Goal: Navigation & Orientation: Locate item on page

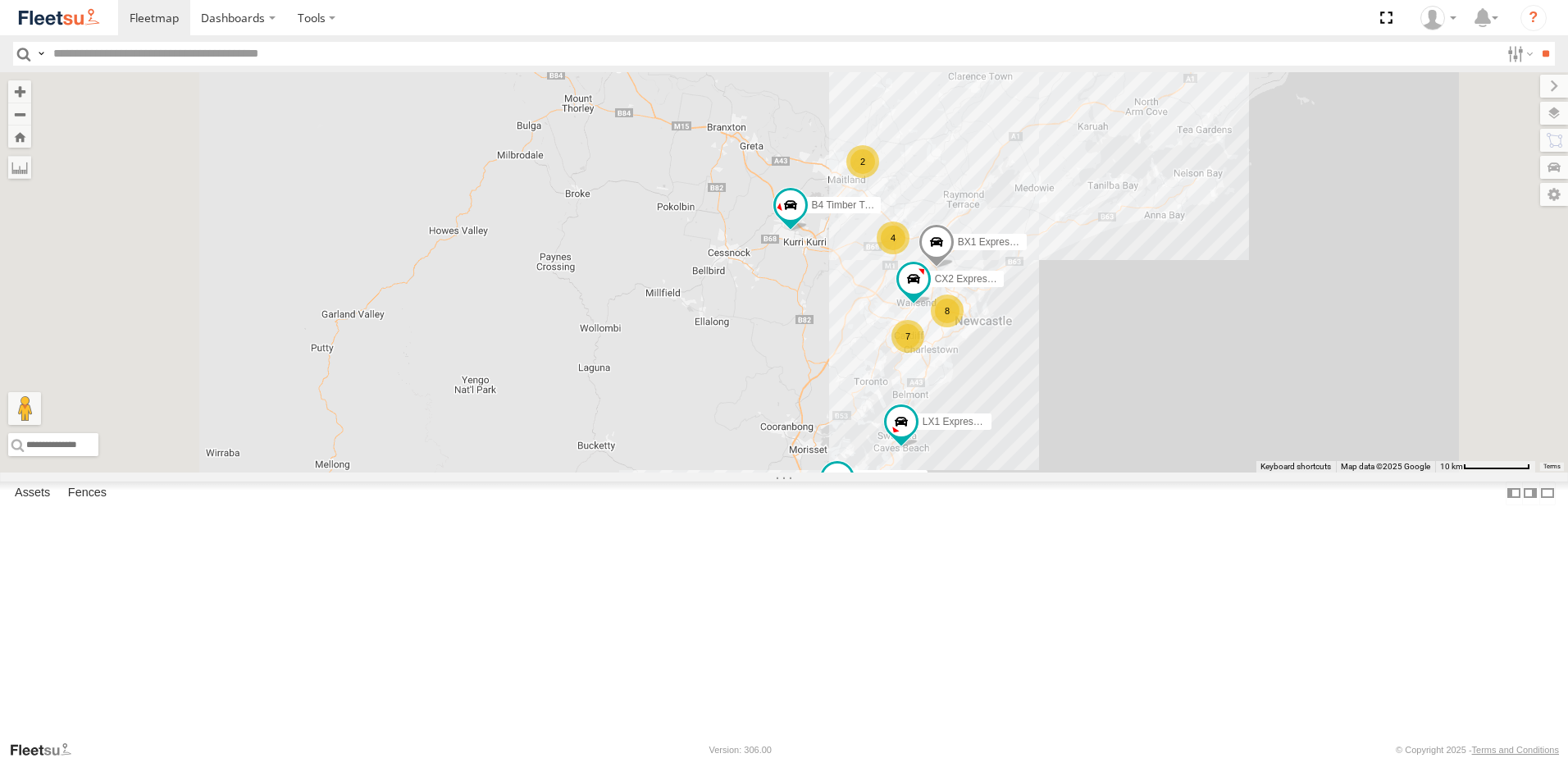
scroll to position [575, 0]
click at [0, 0] on div "L3 Plasterboard Truck" at bounding box center [0, 0] width 0 height 0
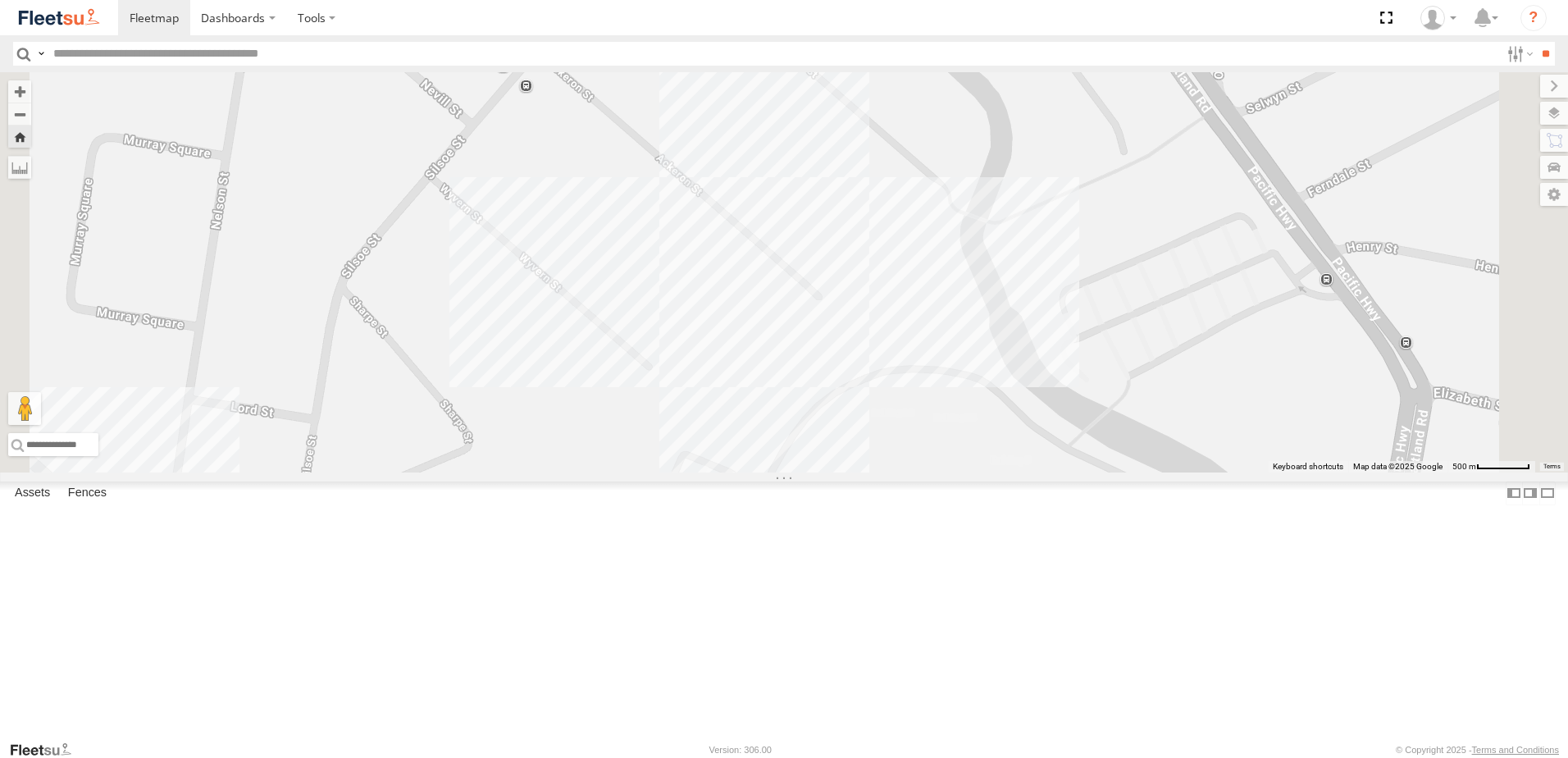
scroll to position [0, 0]
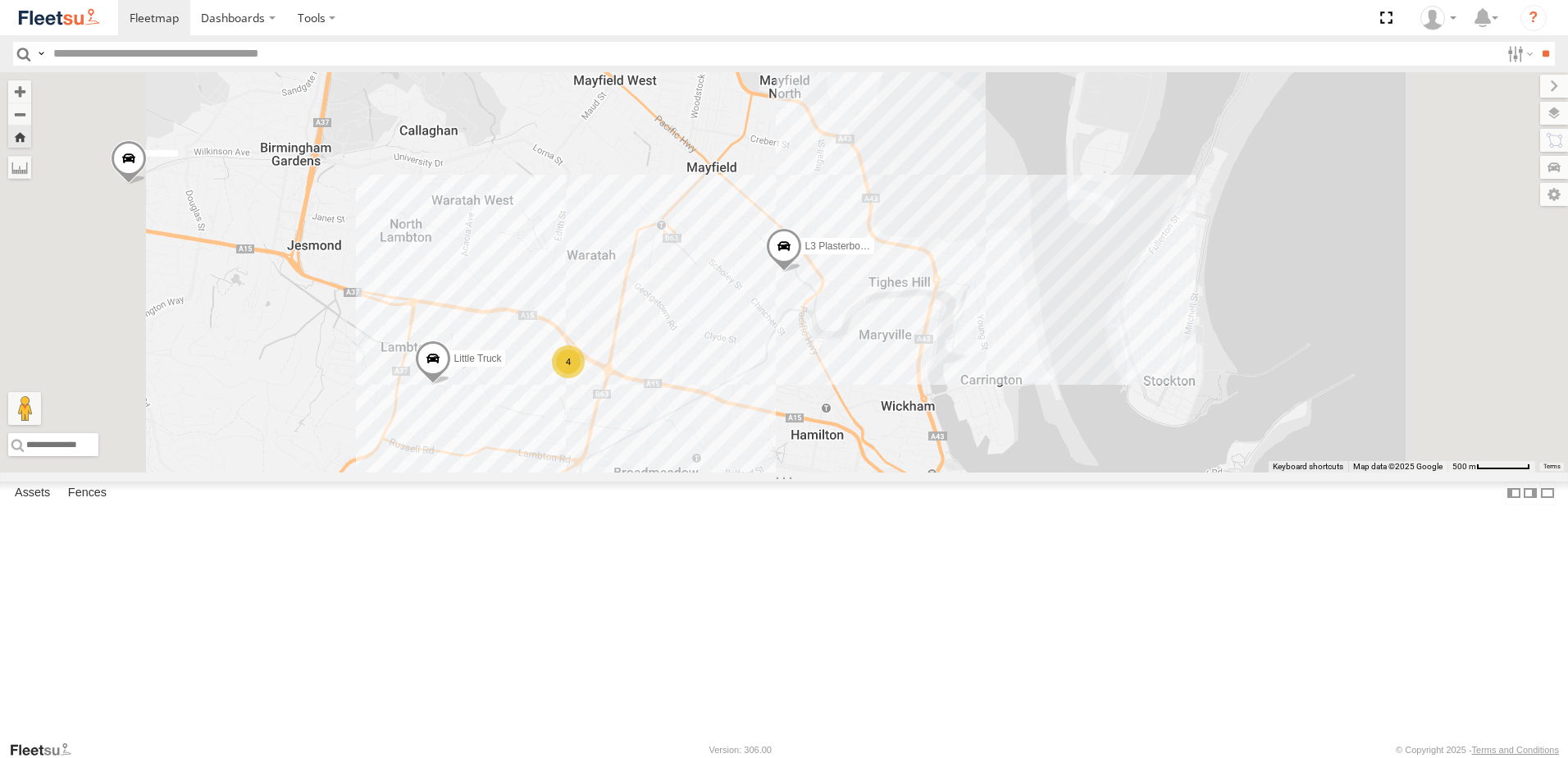
click at [802, 273] on span at bounding box center [784, 250] width 36 height 44
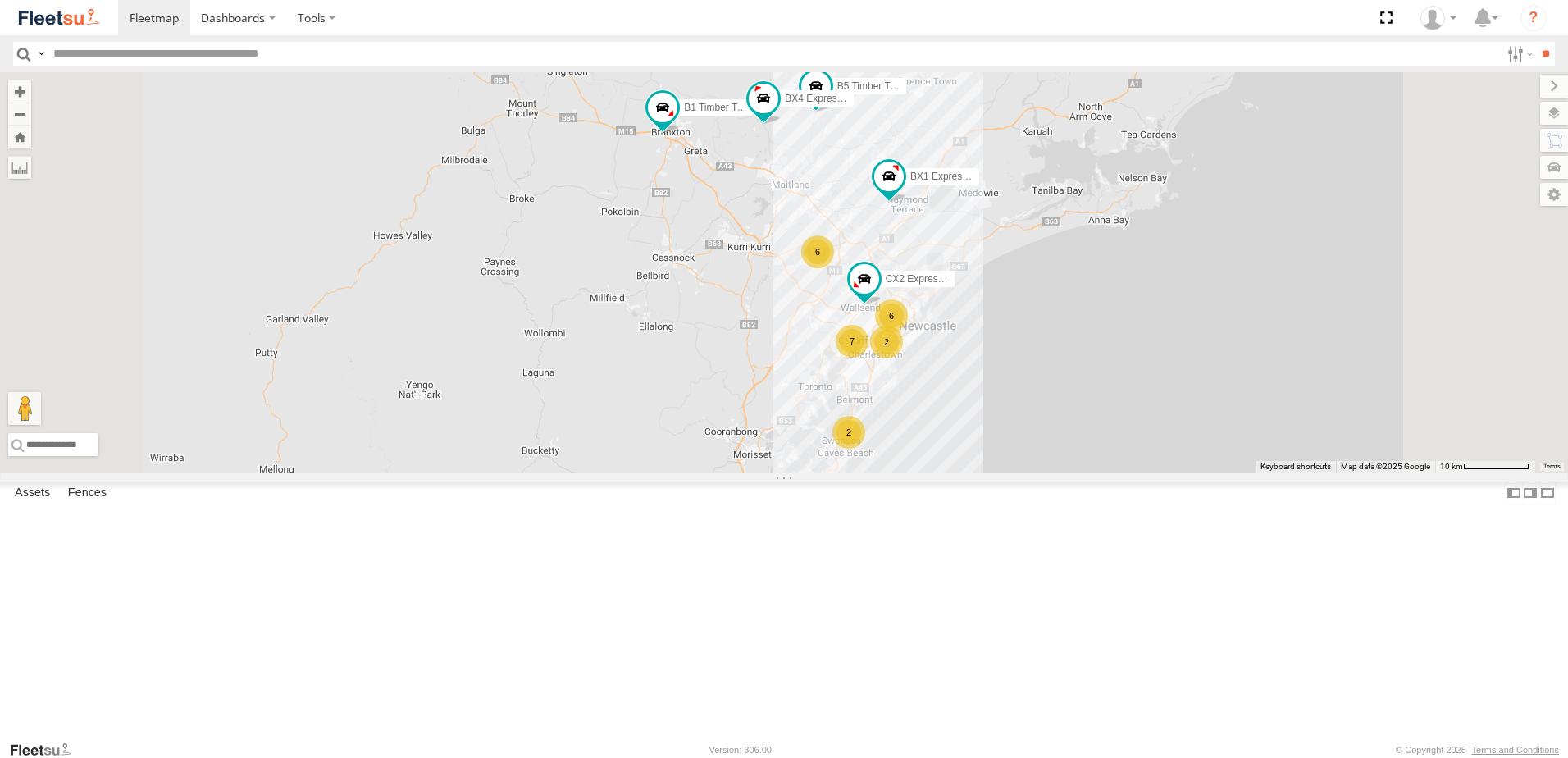
scroll to position [492, 0]
click at [0, 0] on div "Lambton Trucks" at bounding box center [0, 0] width 0 height 0
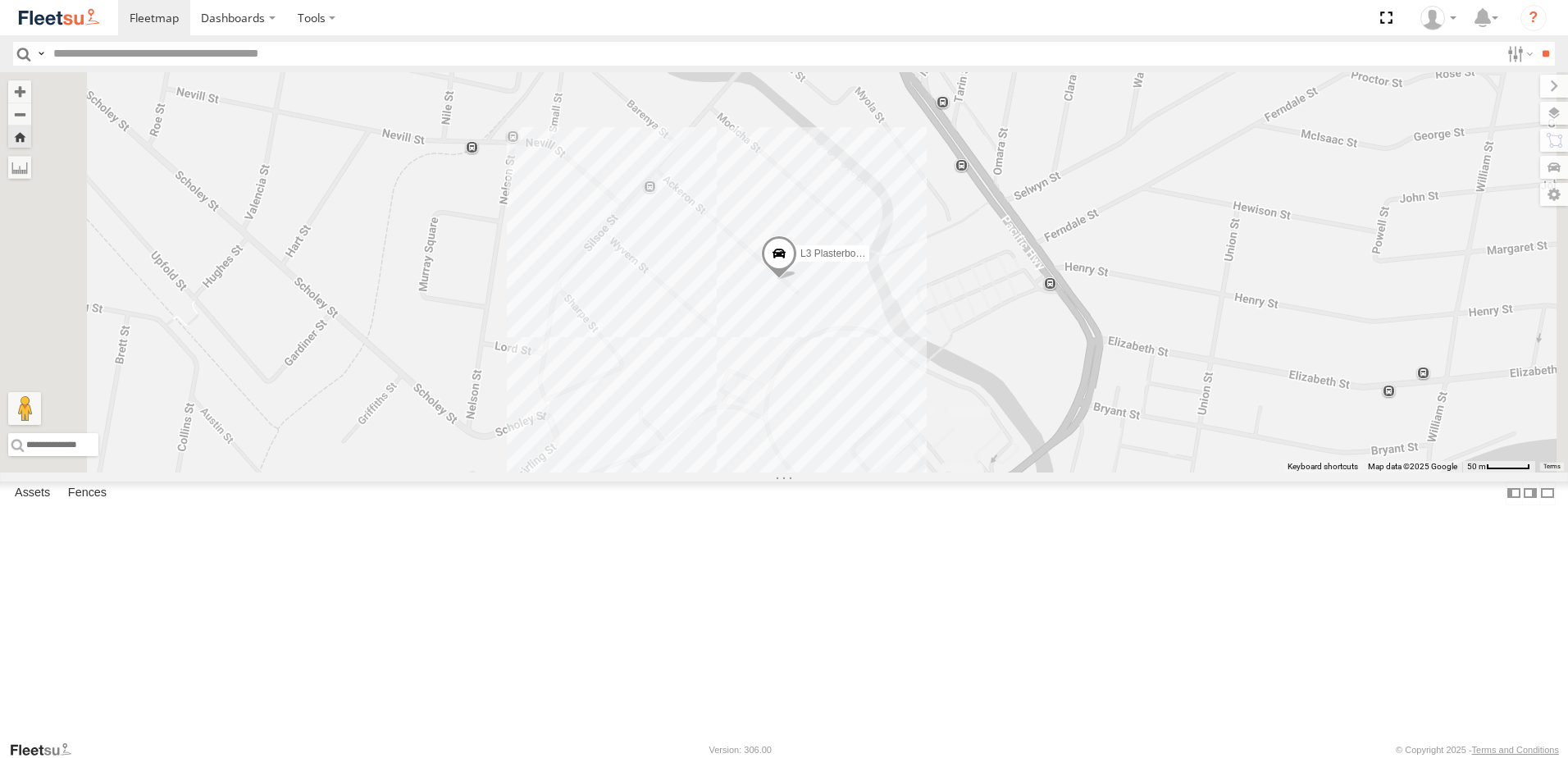
click at [797, 279] on span at bounding box center [779, 257] width 36 height 44
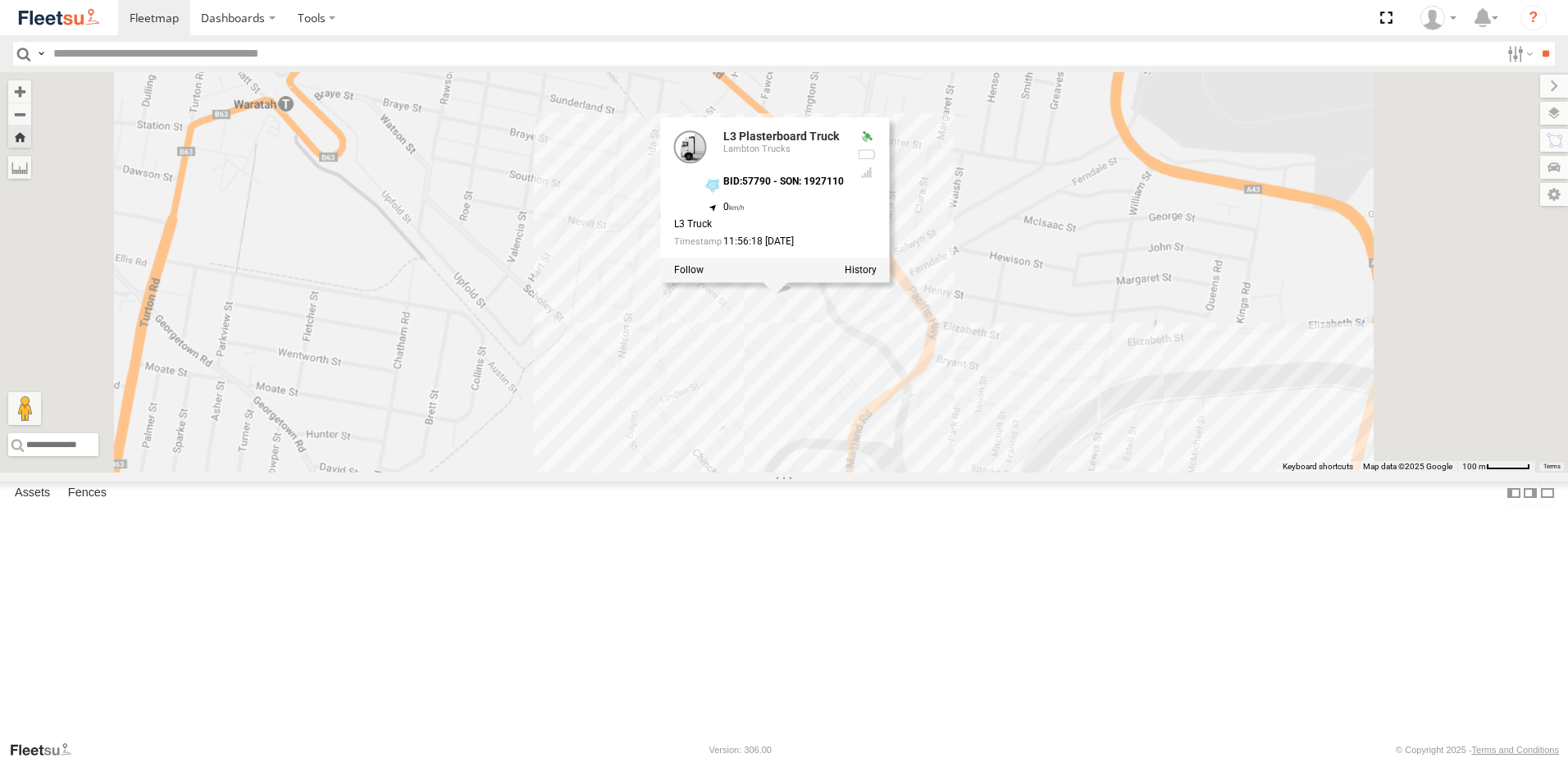
click at [980, 448] on div "L3 Plasterboard Truck L3 Plasterboard Truck Lambton Trucks BID:57790 - SON: 192…" at bounding box center [784, 273] width 1568 height 401
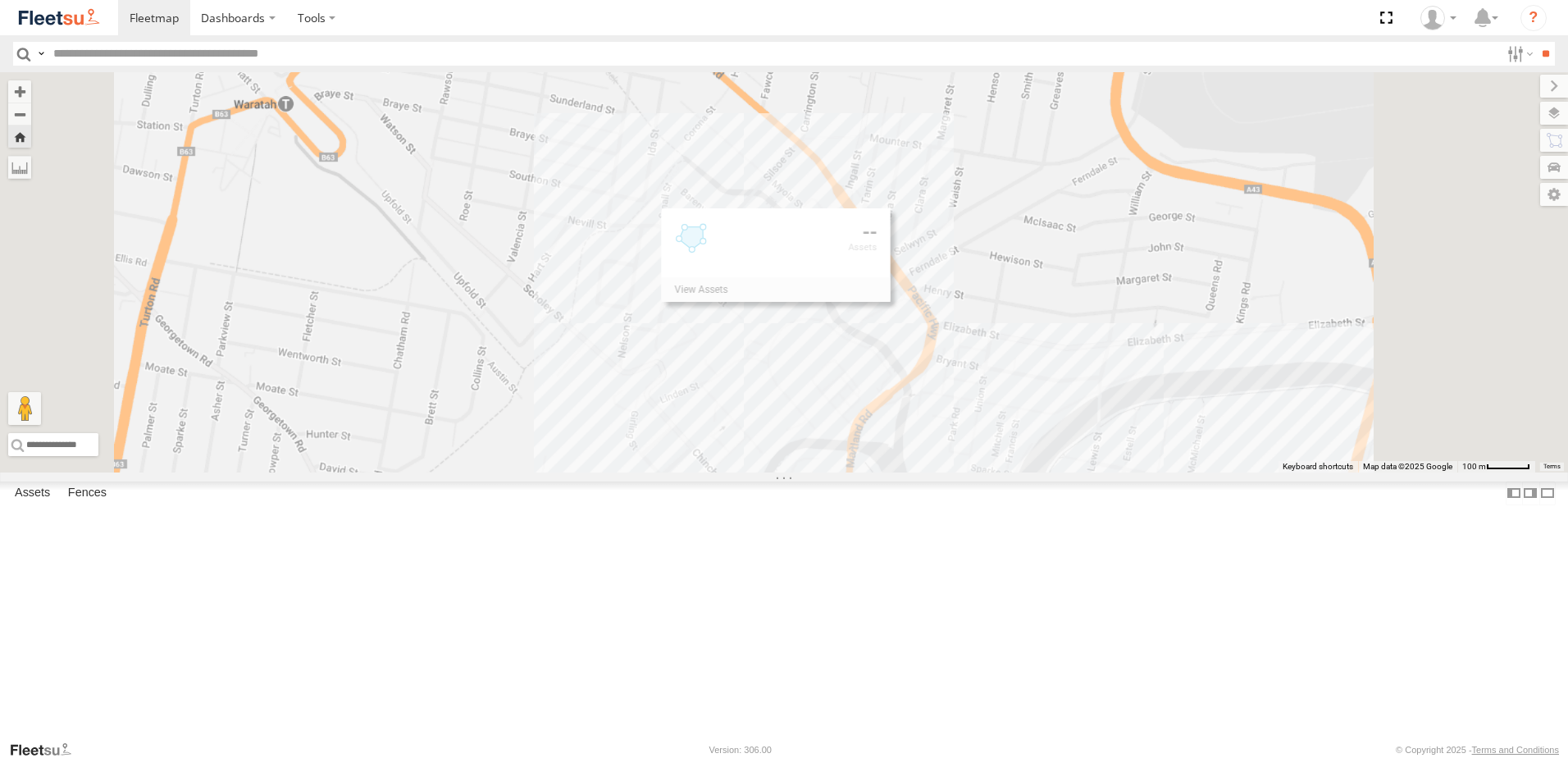
click at [1030, 467] on div "L3 Plasterboard Truck" at bounding box center [784, 273] width 1568 height 401
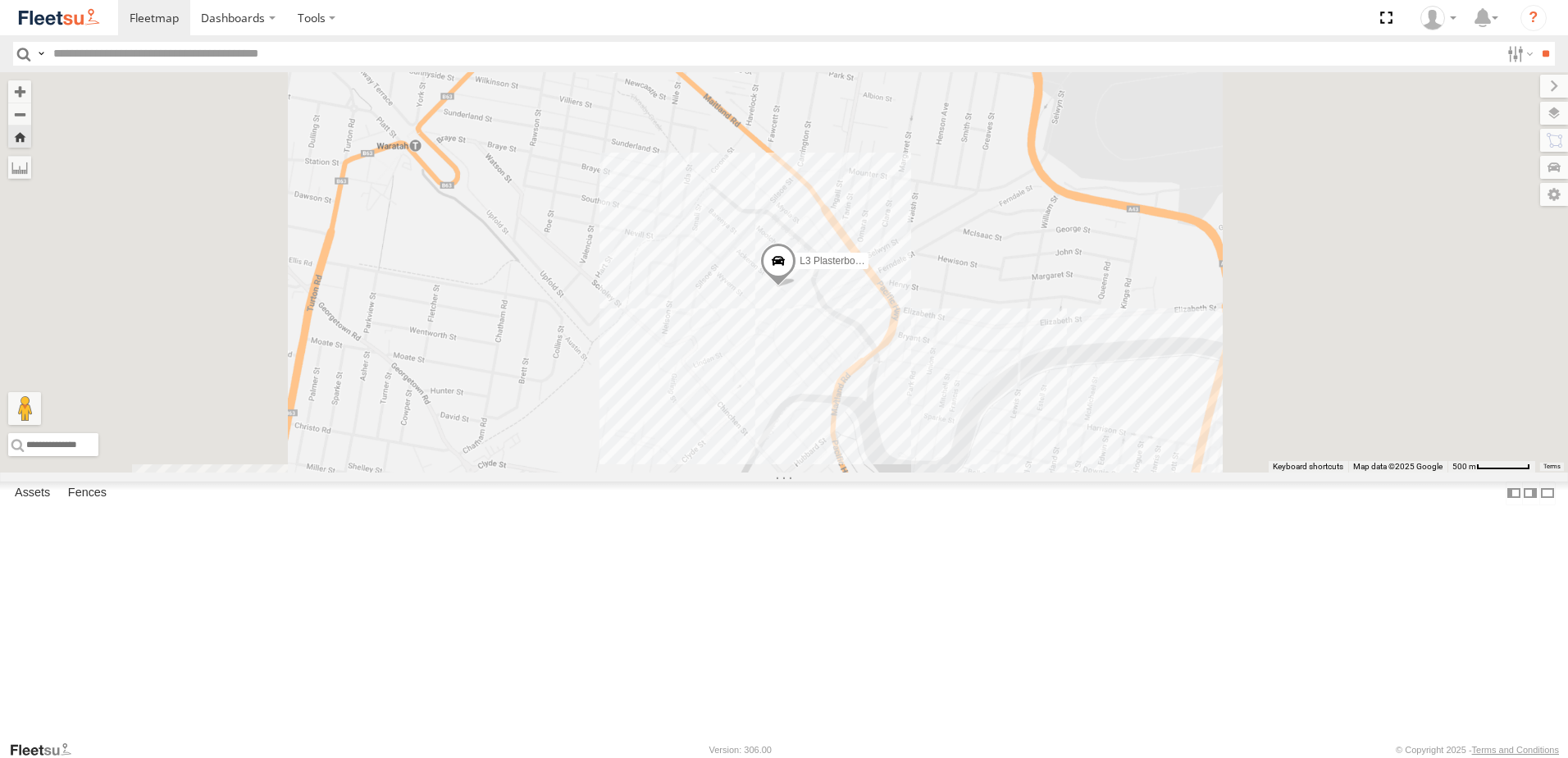
scroll to position [0, 0]
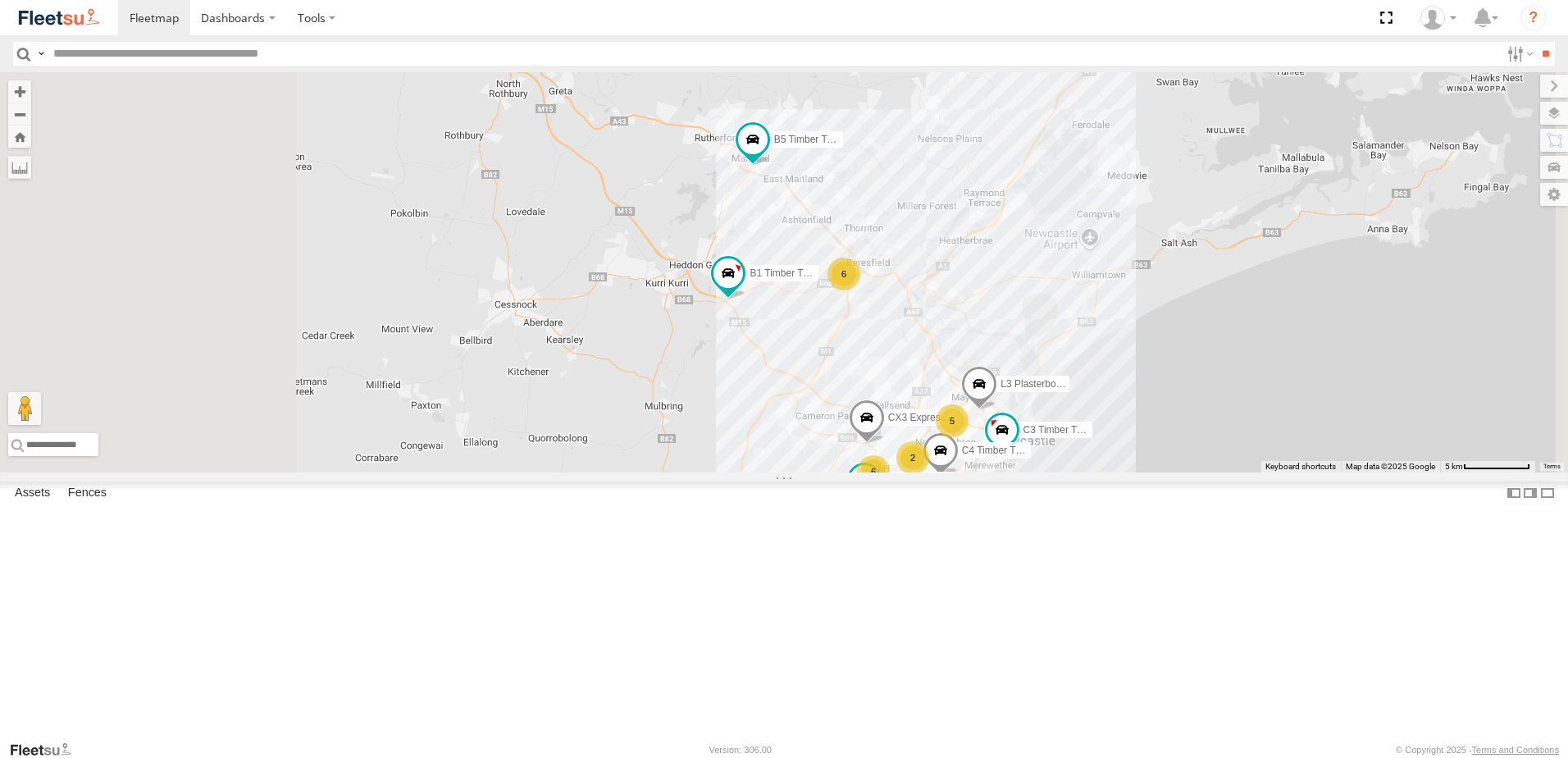
click at [997, 410] on span at bounding box center [979, 387] width 36 height 44
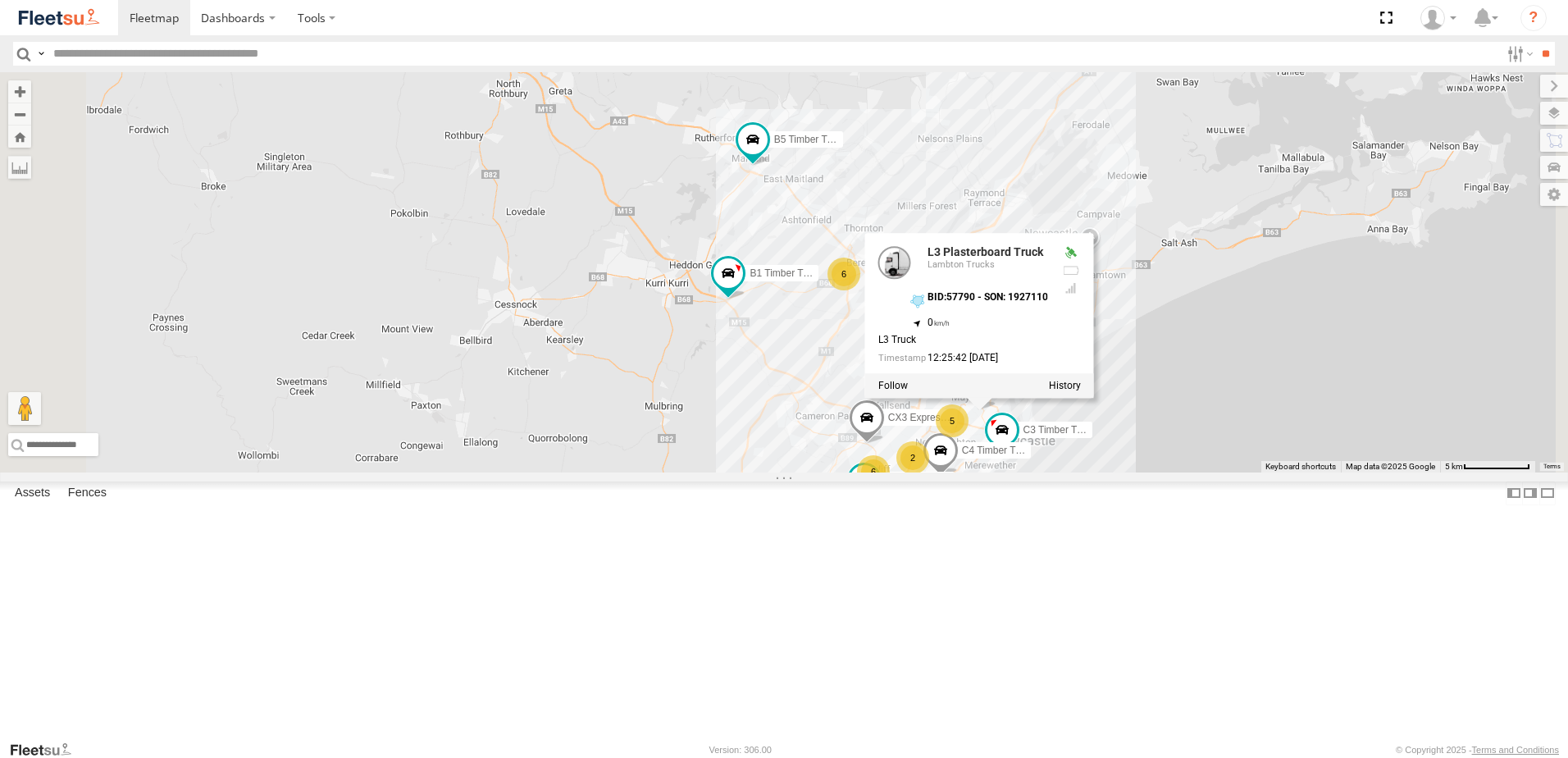
click at [1429, 472] on div "BX1 Express Ute CX4 Express Ute C3 Timber Truck CX3 Express Ute L3 Plasterboard…" at bounding box center [784, 273] width 1568 height 401
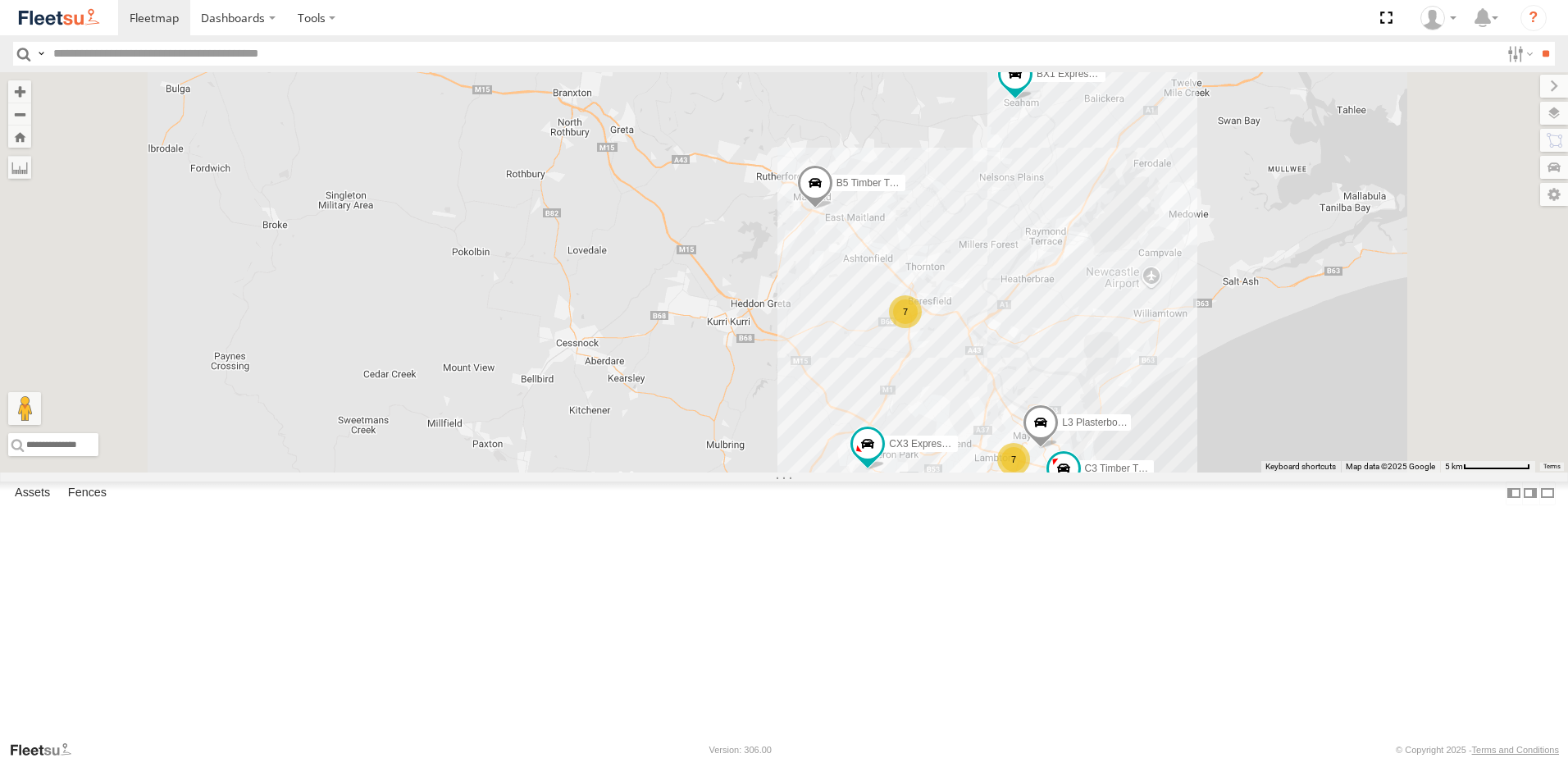
click at [1058, 449] on span at bounding box center [1041, 426] width 36 height 44
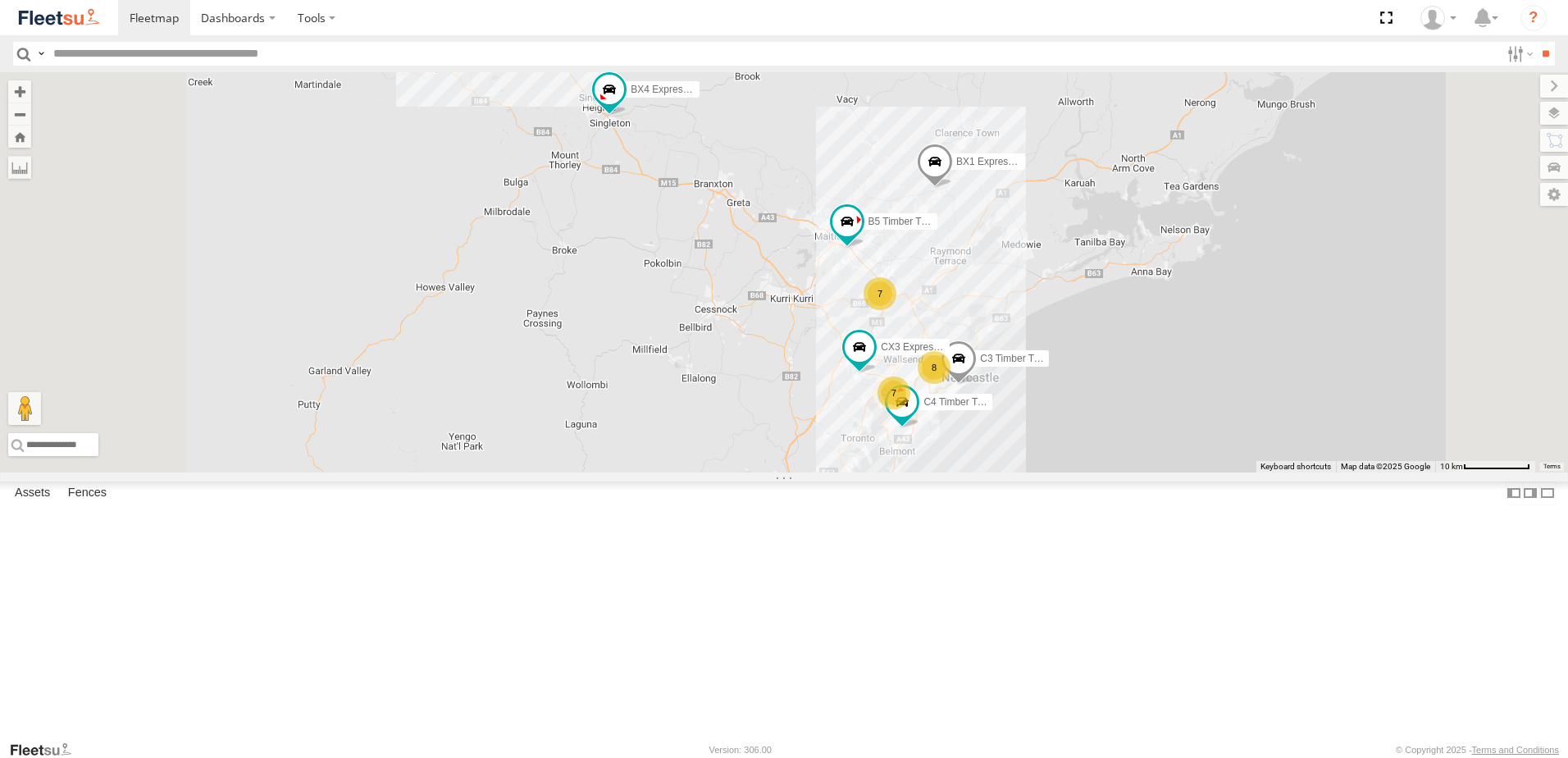
scroll to position [328, 0]
click at [0, 0] on div "L3 Plasterboard Truck" at bounding box center [0, 0] width 0 height 0
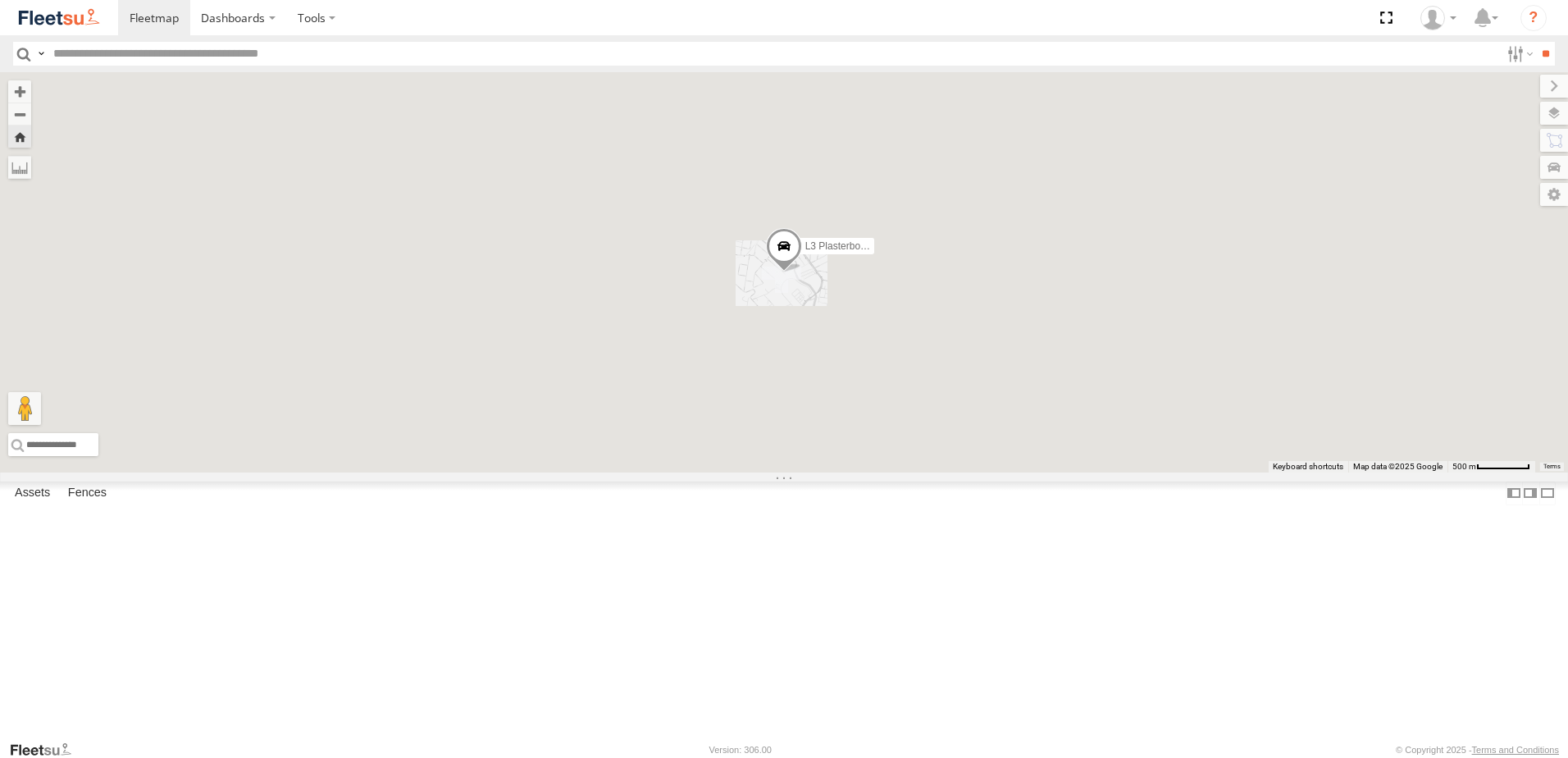
scroll to position [0, 0]
